Goal: Task Accomplishment & Management: Use online tool/utility

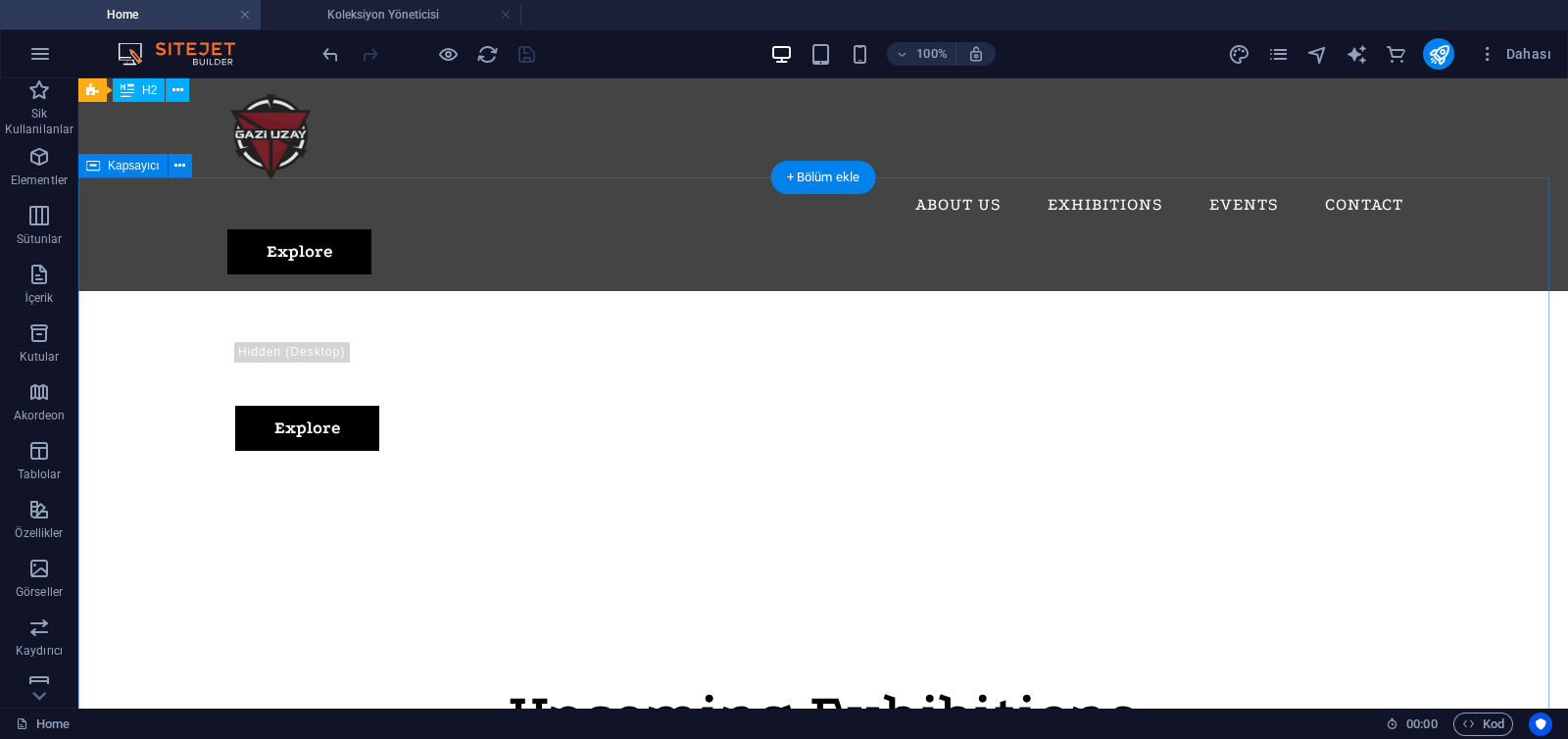
scroll to position [508, 0]
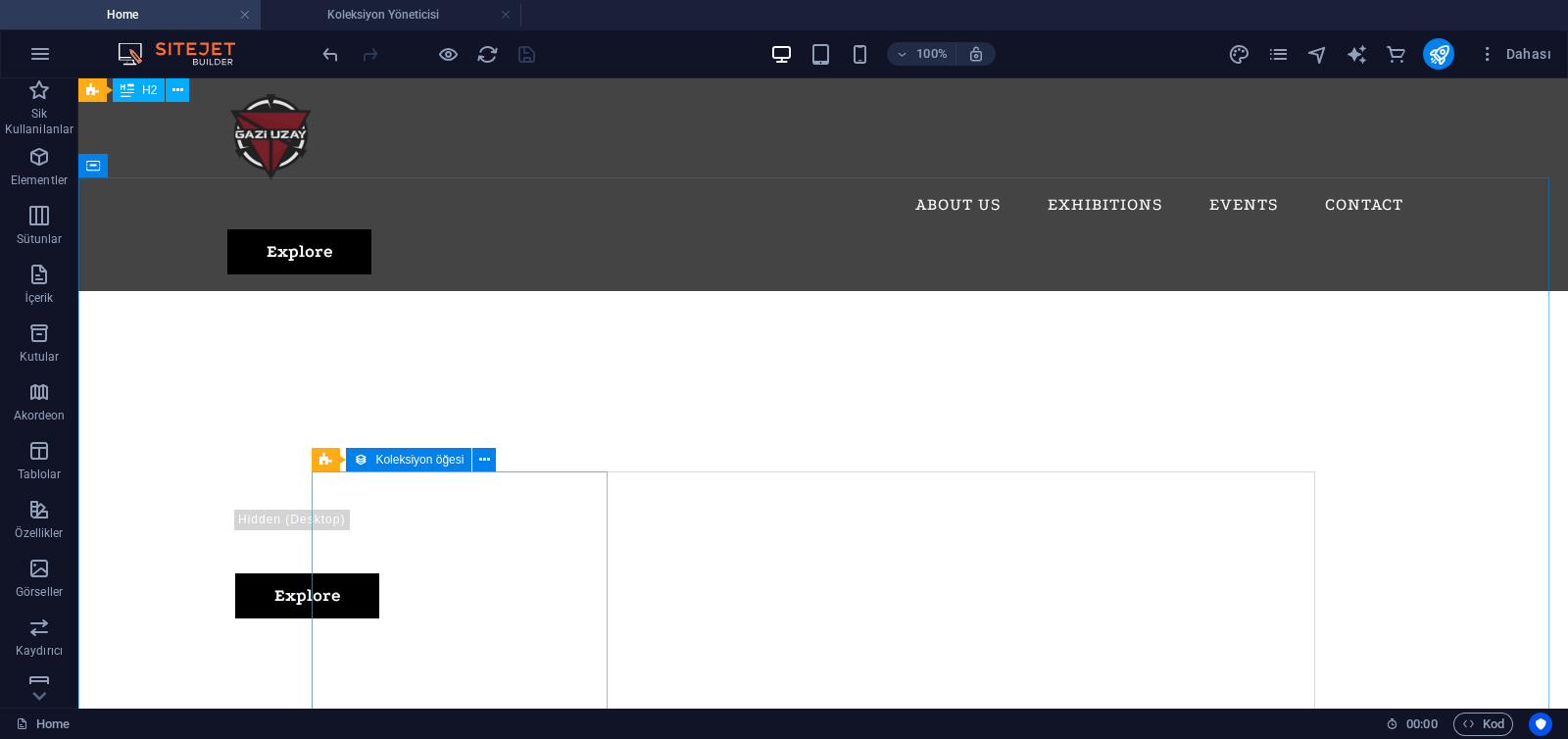
click at [364, 460] on icon at bounding box center [360, 460] width 14 height 24
click at [483, 465] on icon at bounding box center [485, 460] width 11 height 21
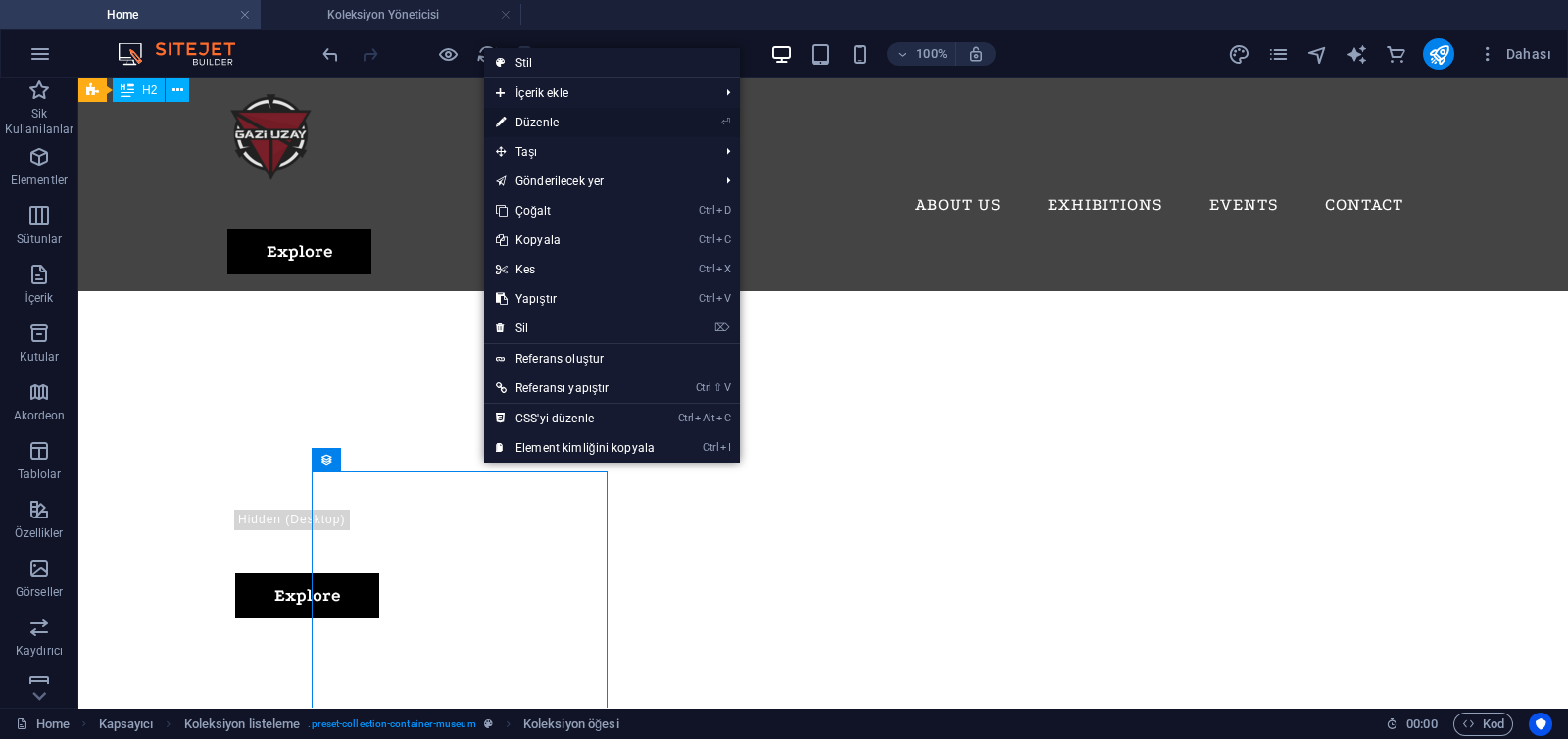
click at [551, 124] on link "⏎ Düzenle" at bounding box center [575, 122] width 183 height 30
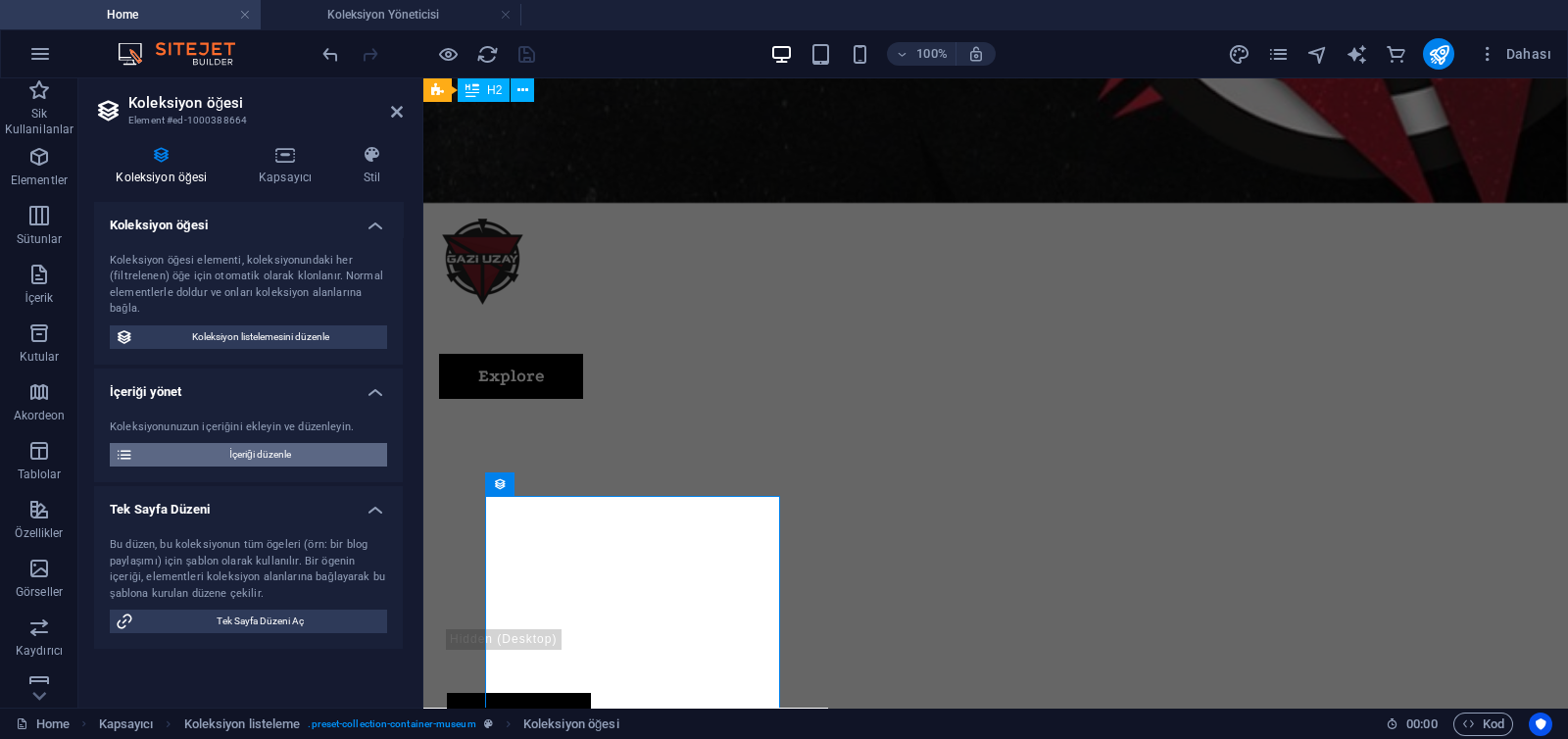
click at [248, 462] on span "İçeriği düzenle" at bounding box center [260, 455] width 242 height 24
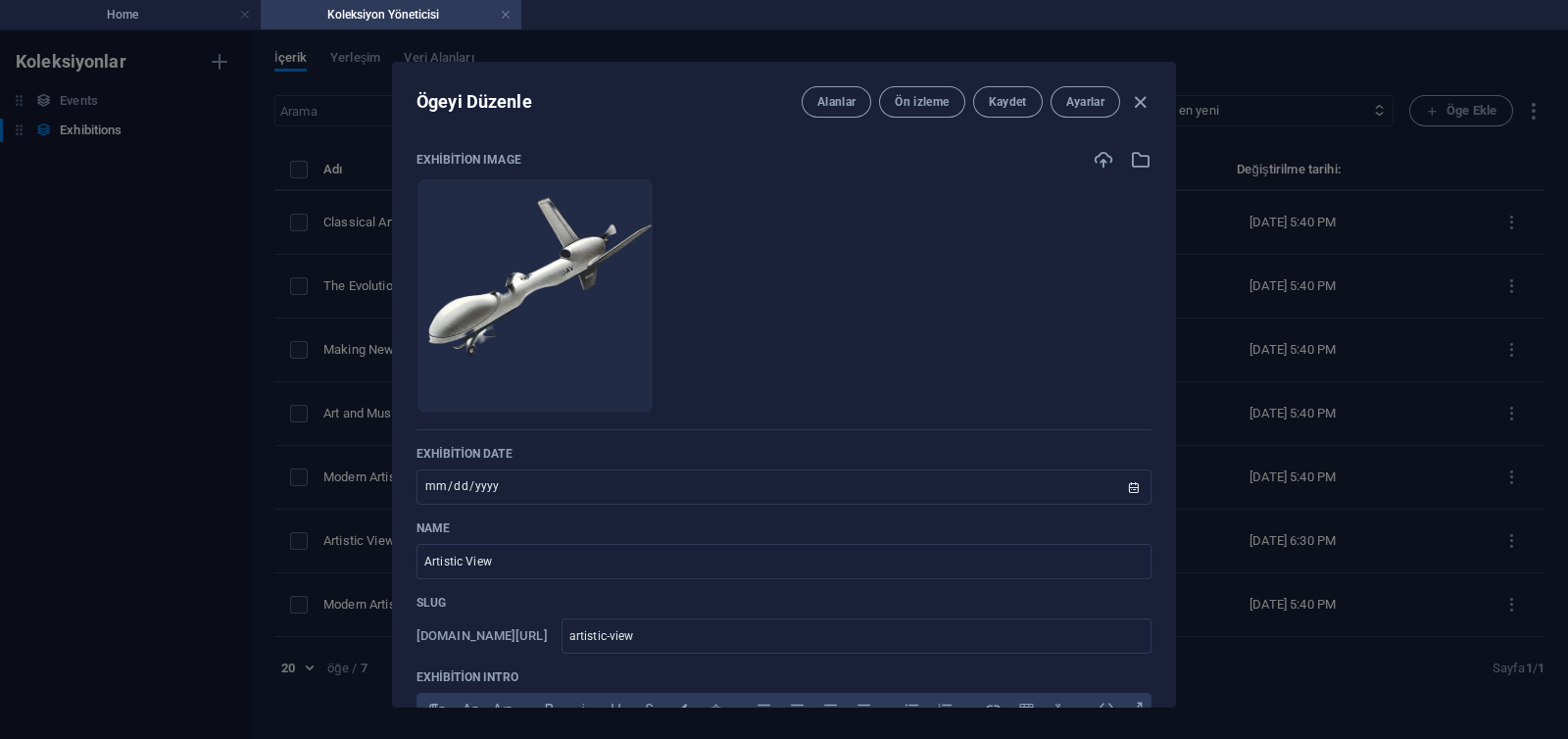
scroll to position [0, 0]
click at [1146, 100] on icon "button" at bounding box center [1140, 102] width 23 height 23
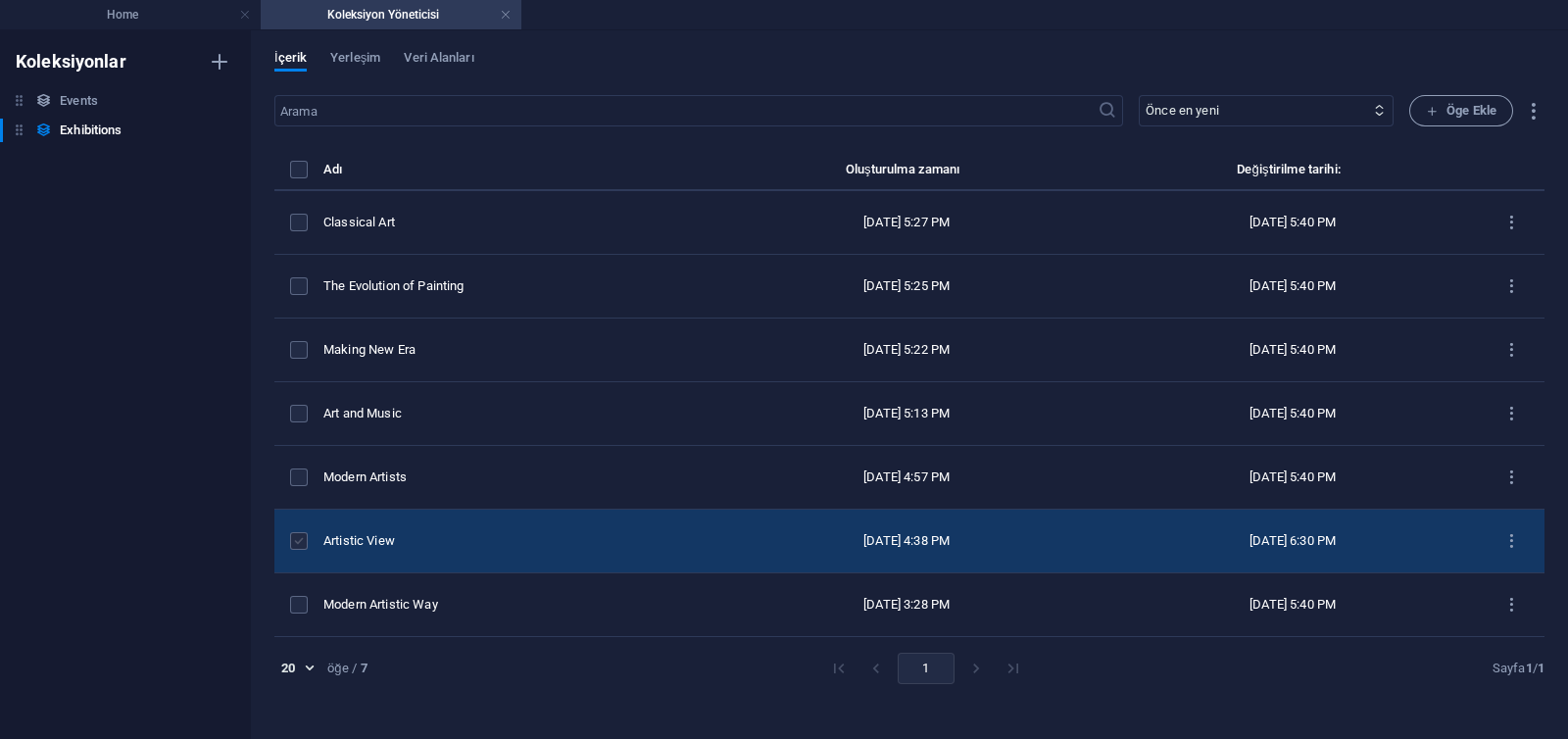
click at [293, 542] on label "items list" at bounding box center [299, 541] width 18 height 18
click at [0, 0] on input "items list" at bounding box center [0, 0] width 0 height 0
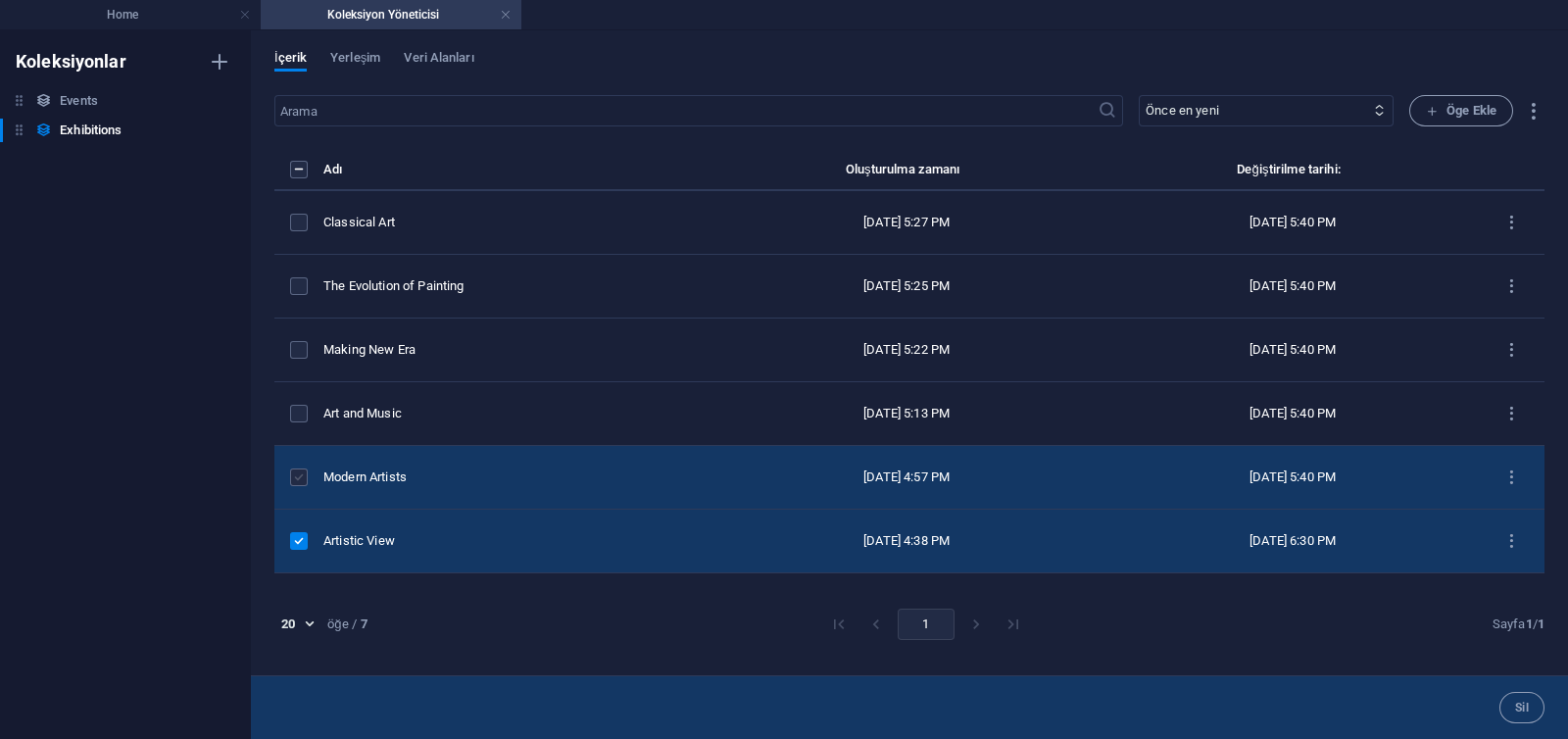
click at [296, 479] on label "items list" at bounding box center [299, 478] width 18 height 18
click at [0, 0] on input "items list" at bounding box center [0, 0] width 0 height 0
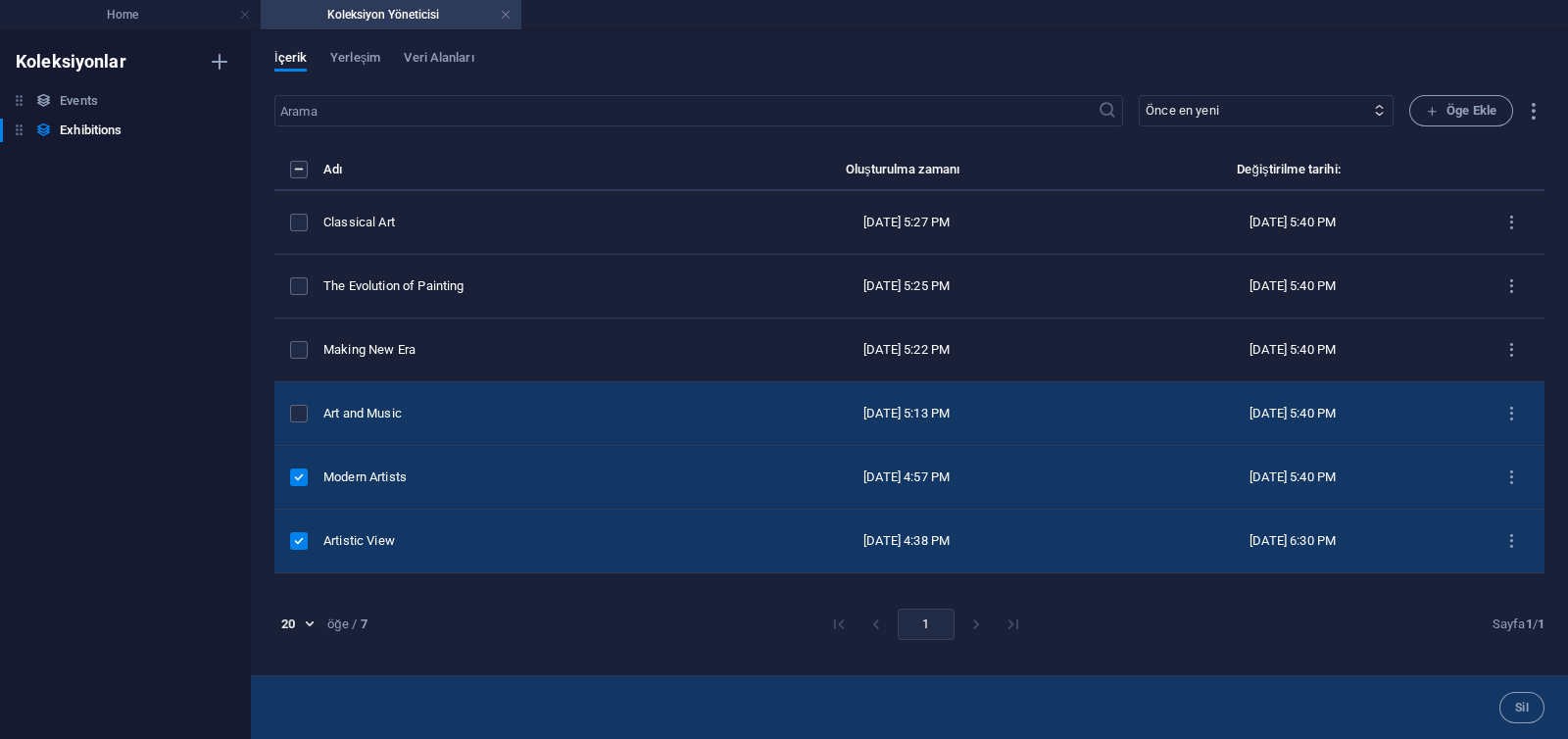
click at [302, 426] on td "items list" at bounding box center [299, 413] width 49 height 64
